Goal: Navigation & Orientation: Understand site structure

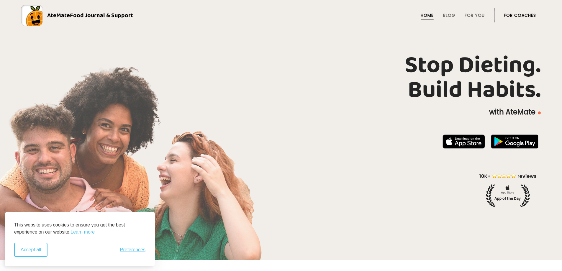
click at [24, 246] on button "Accept all" at bounding box center [30, 250] width 33 height 14
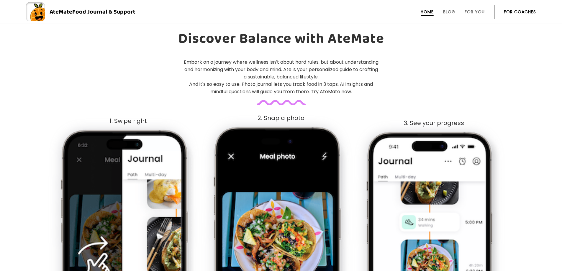
scroll to position [236, 0]
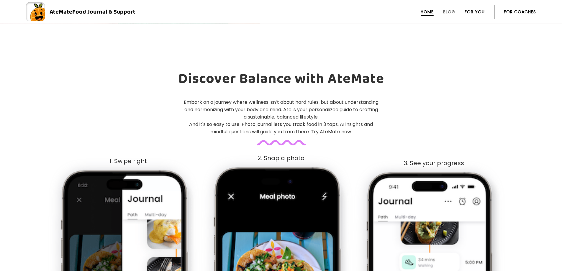
click at [478, 12] on link "For You" at bounding box center [474, 11] width 20 height 5
click at [478, 13] on link "For You" at bounding box center [474, 11] width 20 height 5
click at [446, 12] on link "Blog" at bounding box center [449, 11] width 12 height 5
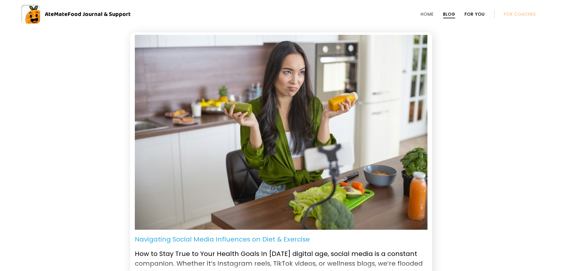
click at [482, 15] on link "For You" at bounding box center [474, 14] width 20 height 5
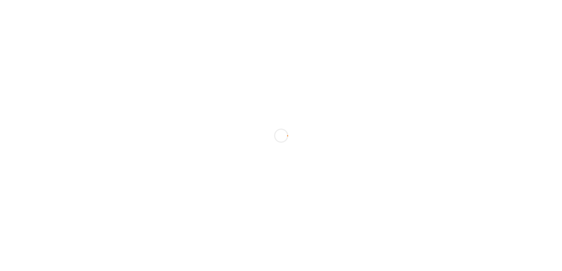
scroll to position [260, 0]
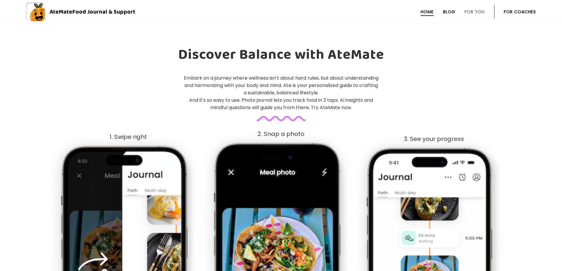
click at [454, 13] on link "Blog" at bounding box center [449, 11] width 12 height 5
